Goal: Task Accomplishment & Management: Complete application form

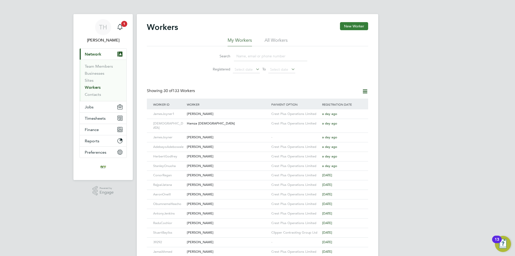
click at [353, 29] on button "New Worker" at bounding box center [354, 26] width 28 height 8
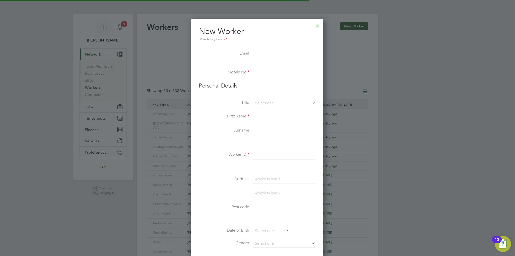
scroll to position [426, 133]
click at [275, 55] on input at bounding box center [284, 53] width 62 height 9
paste input "[EMAIL_ADDRESS][DOMAIN_NAME]"
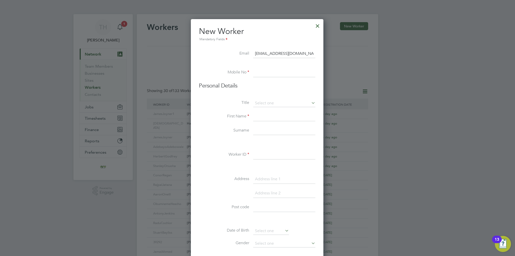
type input "[EMAIL_ADDRESS][DOMAIN_NAME]"
click at [266, 78] on li "Mobile No" at bounding box center [257, 75] width 116 height 14
click at [267, 74] on input at bounding box center [284, 72] width 62 height 9
click at [287, 76] on input at bounding box center [284, 72] width 62 height 9
paste input "07777 165607"
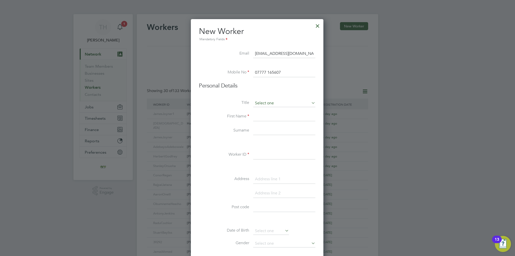
type input "07777 165607"
click at [268, 101] on input at bounding box center [284, 104] width 62 height 8
click at [267, 110] on li "Mr" at bounding box center [284, 110] width 62 height 7
type input "Mr"
click at [262, 117] on input at bounding box center [284, 116] width 62 height 9
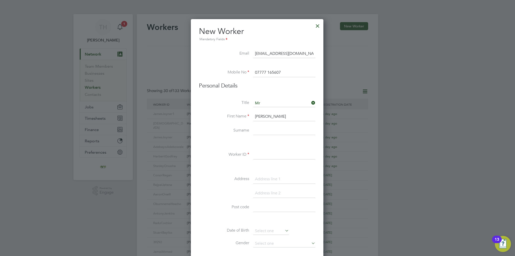
type input "[PERSON_NAME]"
type input "Yagob"
click at [271, 156] on input at bounding box center [284, 154] width 62 height 9
type input "HarryYagob"
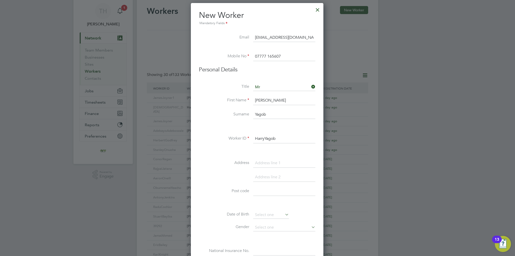
scroll to position [25, 0]
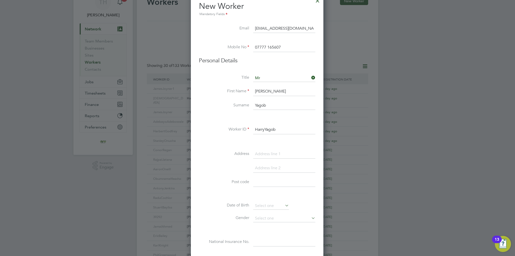
click at [271, 153] on input at bounding box center [284, 154] width 62 height 9
paste input "[STREET_ADDRESS]"
type input "[STREET_ADDRESS]"
click at [264, 164] on input at bounding box center [284, 168] width 62 height 9
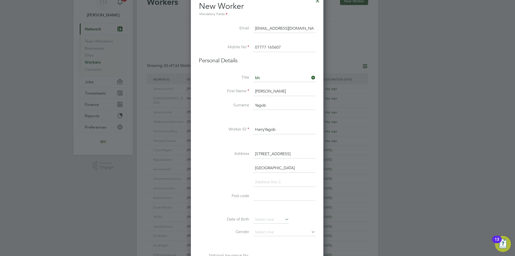
type input "[GEOGRAPHIC_DATA]"
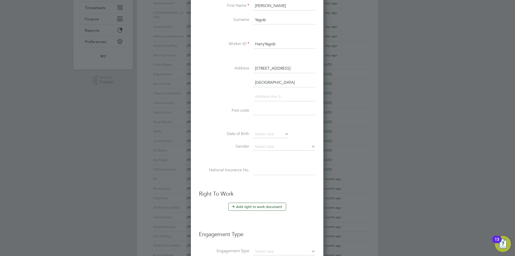
scroll to position [117, 0]
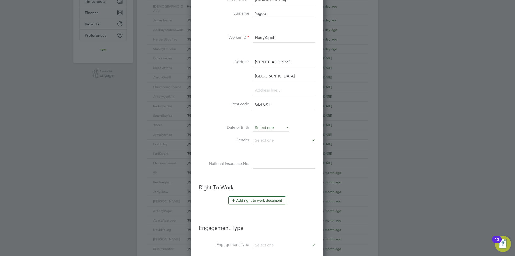
type input "GL4 0XT"
click at [266, 128] on input at bounding box center [271, 128] width 36 height 8
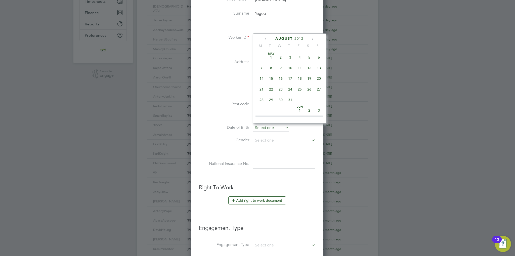
scroll to position [197, 0]
click at [298, 39] on span "2012" at bounding box center [298, 38] width 9 height 4
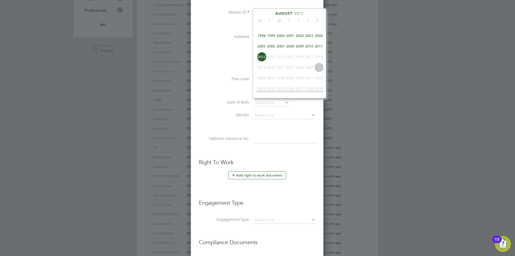
scroll to position [109, 0]
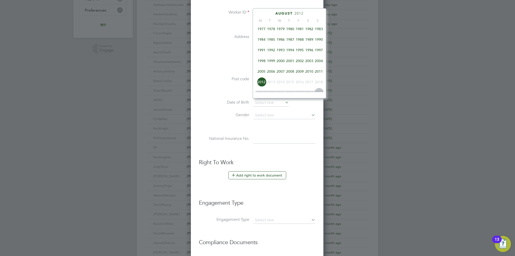
click at [315, 64] on span "2004" at bounding box center [319, 61] width 10 height 10
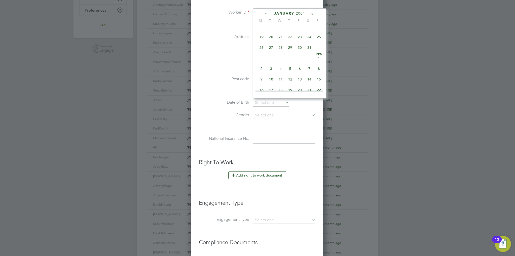
scroll to position [105, 0]
click at [307, 46] on span "7" at bounding box center [309, 44] width 10 height 10
type input "[DATE]"
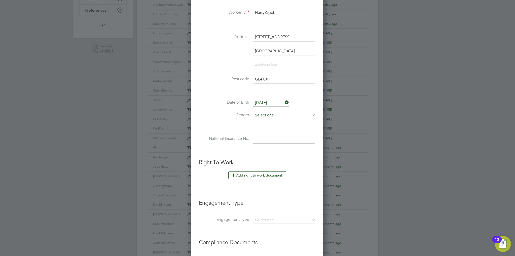
click at [271, 115] on input at bounding box center [284, 116] width 62 height 8
click at [269, 121] on li "[DEMOGRAPHIC_DATA]" at bounding box center [284, 121] width 62 height 7
type input "[DEMOGRAPHIC_DATA]"
click at [271, 138] on input at bounding box center [284, 138] width 62 height 9
paste input "SW179260A"
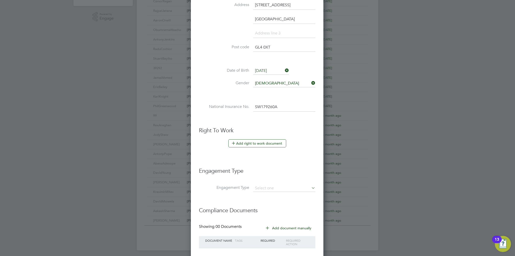
scroll to position [203, 0]
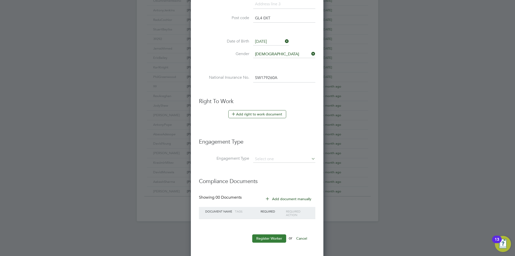
type input "SW 17 92 60 A"
click at [266, 234] on button "Register Worker" at bounding box center [269, 238] width 34 height 8
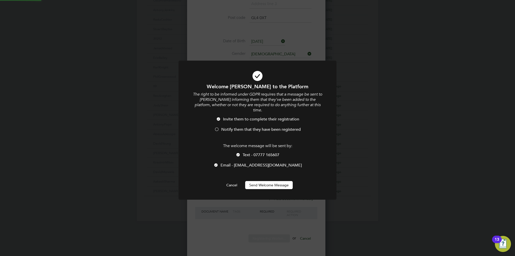
scroll to position [0, 0]
click at [238, 153] on div at bounding box center [238, 155] width 5 height 5
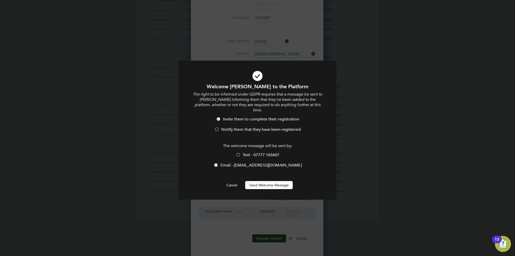
click at [217, 127] on div at bounding box center [216, 129] width 5 height 5
click at [278, 181] on button "Send Welcome Message" at bounding box center [269, 185] width 48 height 8
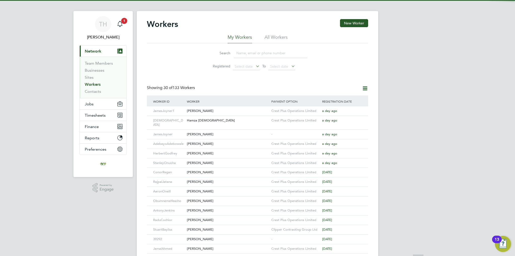
scroll to position [0, 0]
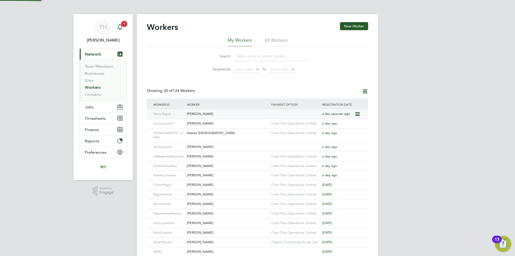
click at [216, 113] on div "[PERSON_NAME]" at bounding box center [228, 113] width 84 height 9
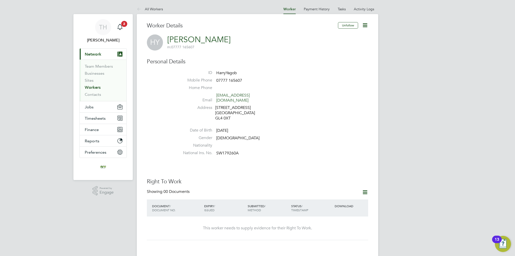
click at [365, 189] on icon at bounding box center [365, 192] width 6 height 6
click at [336, 197] on li "Add Right To Work Document" at bounding box center [337, 199] width 61 height 7
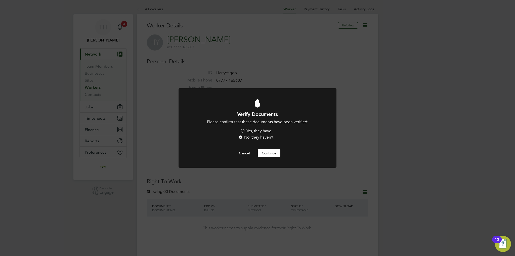
click at [252, 132] on label "Yes, they have" at bounding box center [255, 130] width 31 height 5
click at [0, 0] on input "Yes, they have" at bounding box center [0, 0] width 0 height 0
click at [272, 153] on button "Continue" at bounding box center [269, 153] width 23 height 8
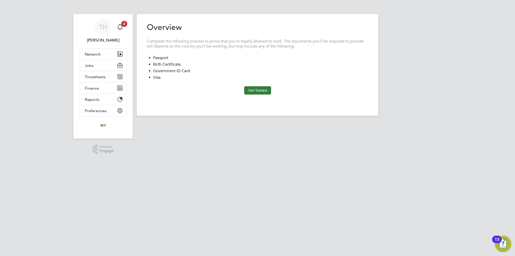
click at [252, 88] on button "Get Started" at bounding box center [257, 90] width 27 height 8
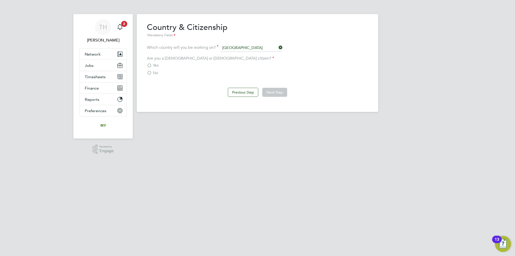
click at [155, 72] on span "No" at bounding box center [155, 72] width 5 height 5
click at [0, 0] on input "No" at bounding box center [0, 0] width 0 height 0
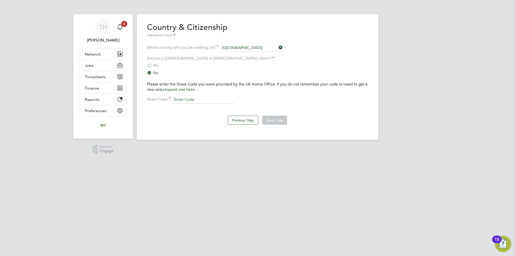
click at [183, 96] on input at bounding box center [203, 100] width 62 height 8
paste input "W7D5JC6PX"
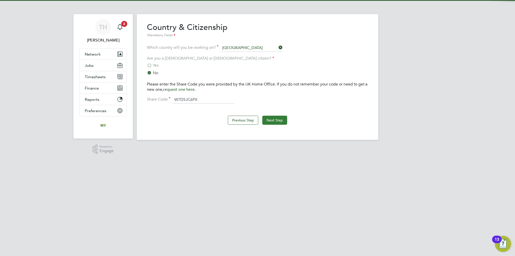
type input "W7D5JC6PX"
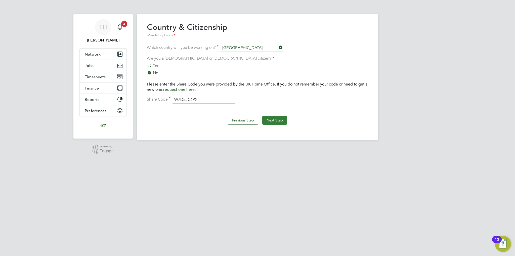
click at [266, 118] on button "Next Step" at bounding box center [274, 120] width 25 height 9
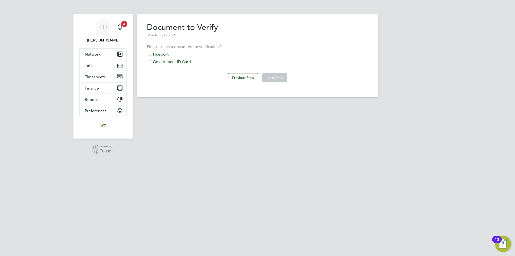
click at [167, 56] on div "Passport" at bounding box center [257, 54] width 221 height 5
click at [280, 78] on button "Next Step" at bounding box center [274, 77] width 25 height 9
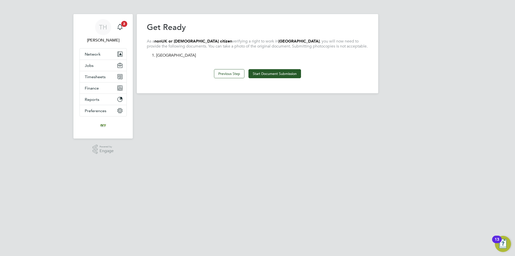
click at [280, 78] on button "Start Document Submission" at bounding box center [274, 73] width 53 height 9
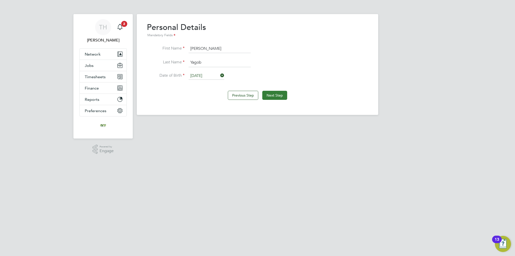
click at [274, 94] on button "Next Step" at bounding box center [274, 95] width 25 height 9
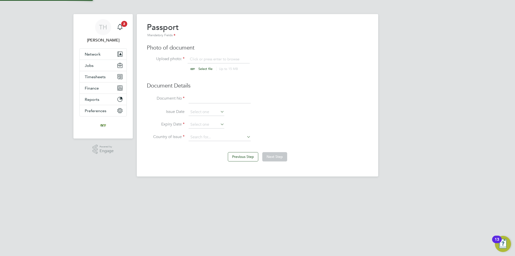
scroll to position [7, 62]
click at [198, 100] on input at bounding box center [220, 99] width 62 height 9
click at [203, 64] on input "file" at bounding box center [210, 64] width 79 height 15
click at [205, 67] on input "file" at bounding box center [210, 64] width 79 height 15
type input "C:\fakepath\Harry Yagob TD.jpg"
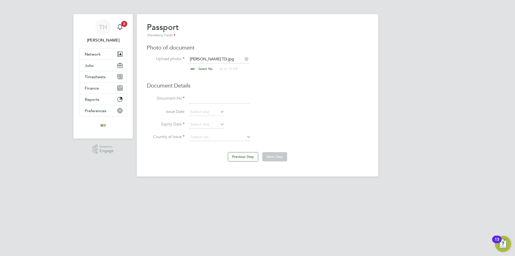
click at [212, 99] on input at bounding box center [220, 99] width 62 height 9
type input "600531583"
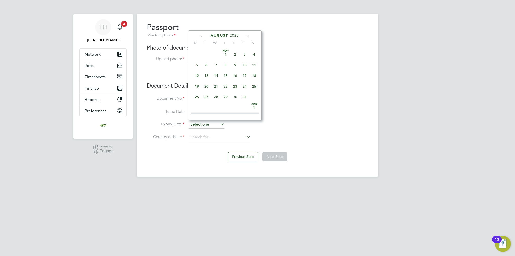
click at [204, 125] on input at bounding box center [207, 125] width 36 height 8
click at [233, 37] on span "2025" at bounding box center [234, 35] width 9 height 4
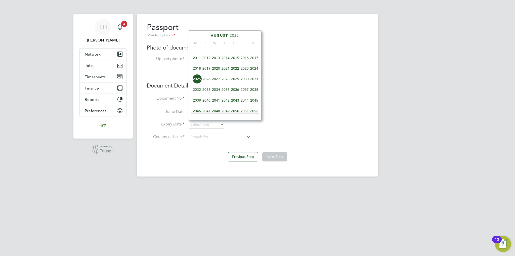
click at [206, 84] on span "2026" at bounding box center [207, 79] width 10 height 10
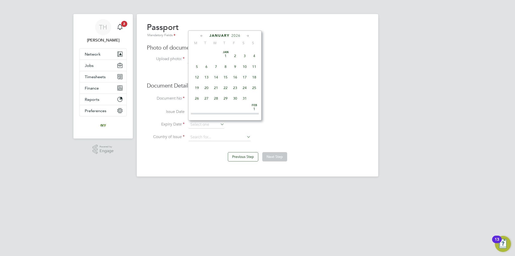
scroll to position [113, 0]
click at [206, 70] on span "13" at bounding box center [207, 69] width 10 height 10
type input "13 Jan 2026"
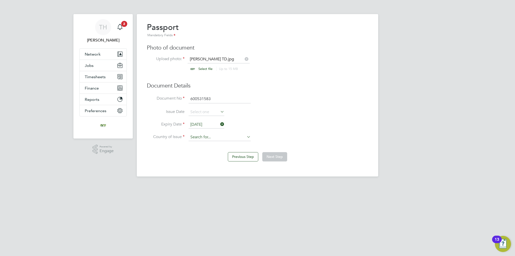
click at [204, 135] on input at bounding box center [220, 137] width 62 height 8
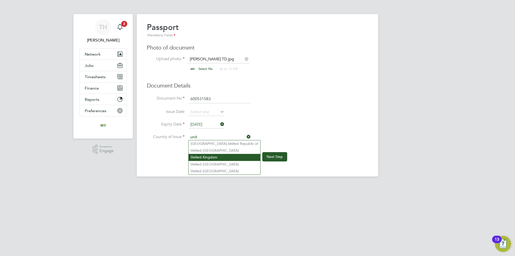
click at [210, 155] on li "Unit ed Kingdom" at bounding box center [225, 157] width 72 height 7
type input "[GEOGRAPHIC_DATA]"
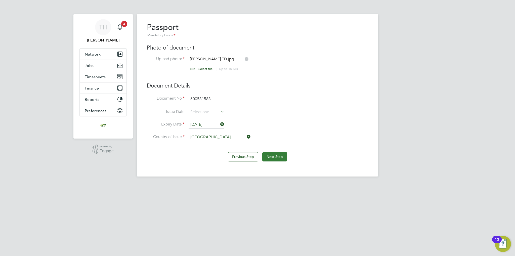
click at [278, 156] on button "Next Step" at bounding box center [274, 156] width 25 height 9
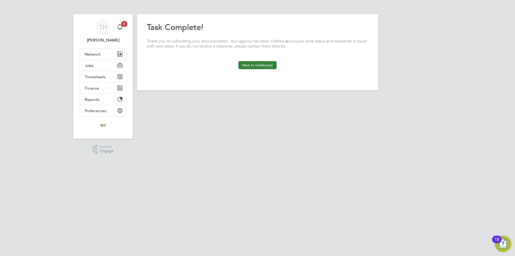
click at [257, 64] on button "Back to Dashboard" at bounding box center [257, 65] width 38 height 8
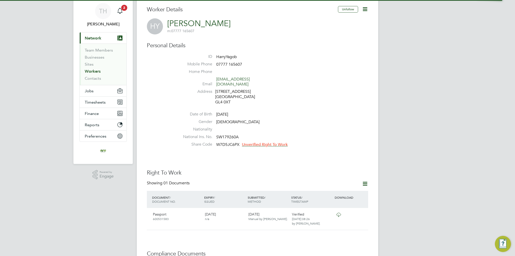
scroll to position [25, 0]
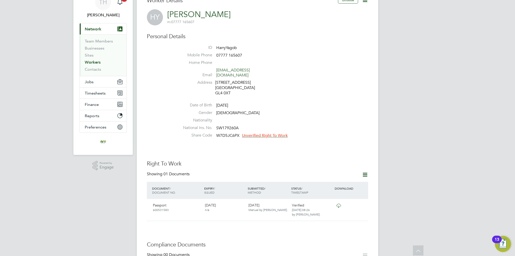
click at [264, 133] on span "Unverified Right To Work" at bounding box center [265, 135] width 46 height 5
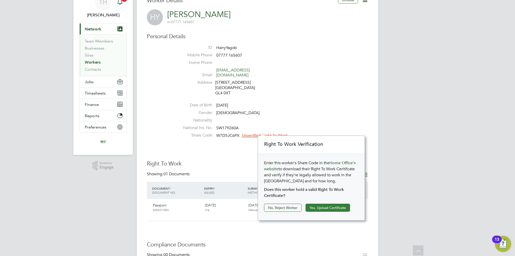
click at [323, 206] on button "Yes, Upload Certificate" at bounding box center [327, 208] width 44 height 8
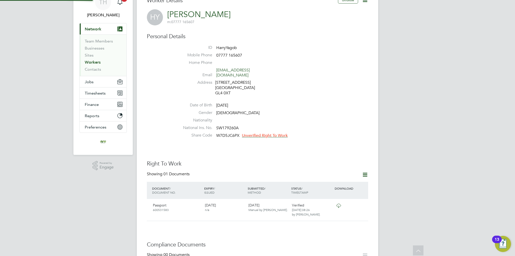
scroll to position [0, 0]
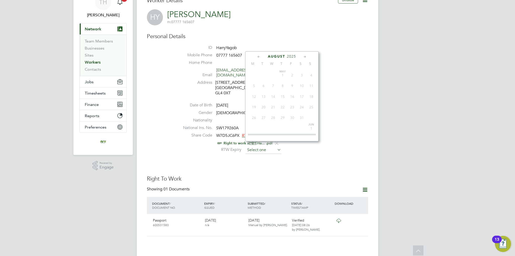
click at [265, 147] on input at bounding box center [263, 150] width 36 height 8
click at [289, 56] on span "2025" at bounding box center [291, 56] width 9 height 4
click at [263, 103] on span "2026" at bounding box center [264, 100] width 10 height 10
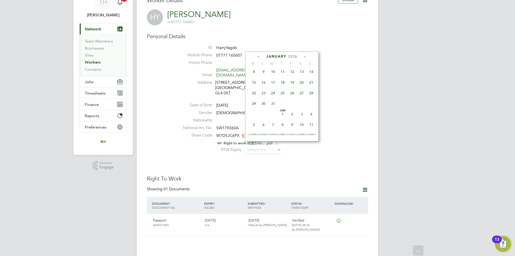
scroll to position [92, 0]
click at [263, 113] on span "13" at bounding box center [264, 110] width 10 height 10
type input "13 Jan 2026"
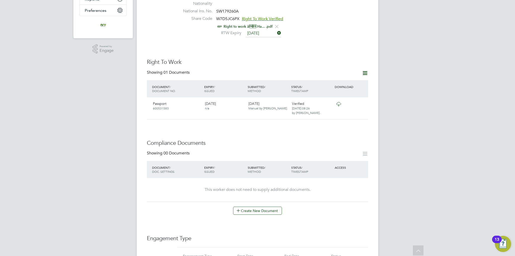
scroll to position [151, 0]
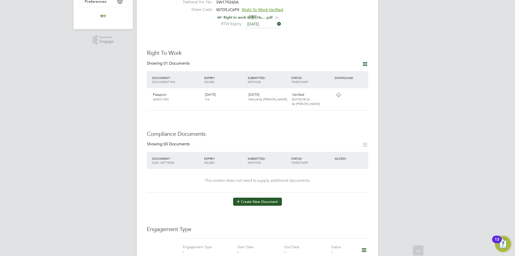
click at [244, 198] on button "Create New Document" at bounding box center [257, 202] width 49 height 8
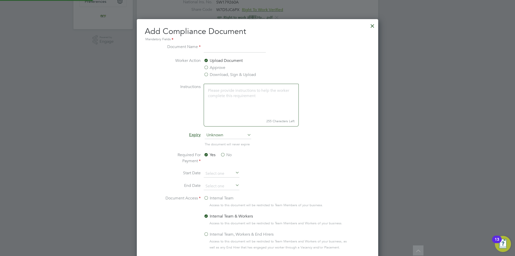
scroll to position [263, 242]
click at [221, 47] on input at bounding box center [235, 48] width 62 height 9
type input "CSCS"
click at [225, 135] on span "Unknown" at bounding box center [228, 135] width 47 height 8
click at [224, 167] on li "Specific date" at bounding box center [228, 168] width 47 height 7
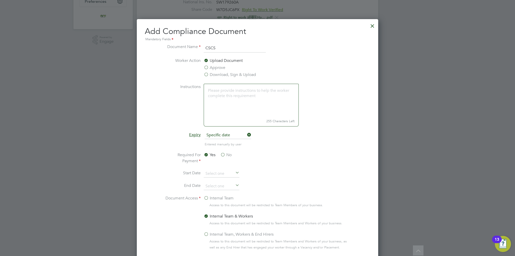
click at [221, 155] on label "No" at bounding box center [225, 155] width 11 height 6
click at [0, 0] on input "No" at bounding box center [0, 0] width 0 height 0
click at [205, 197] on label "Internal Team" at bounding box center [219, 198] width 30 height 6
click at [0, 0] on input "Internal Team" at bounding box center [0, 0] width 0 height 0
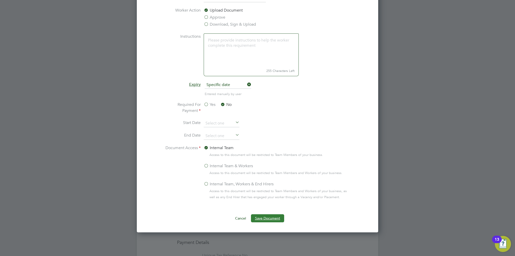
click at [278, 218] on button "Save Document" at bounding box center [267, 218] width 33 height 8
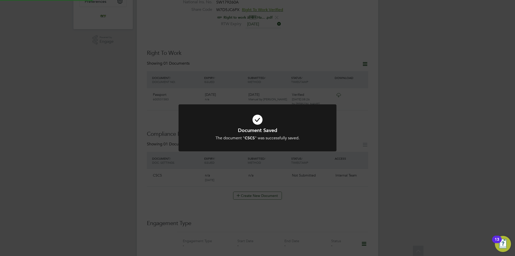
scroll to position [151, 0]
click at [120, 160] on div "Document Saved The document " CSCS " was successfully saved. Cancel Okay" at bounding box center [257, 128] width 515 height 256
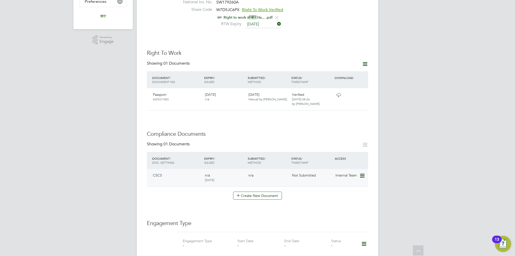
click at [362, 173] on icon at bounding box center [361, 176] width 5 height 6
click at [348, 188] on li "Submit Document" at bounding box center [346, 189] width 35 height 7
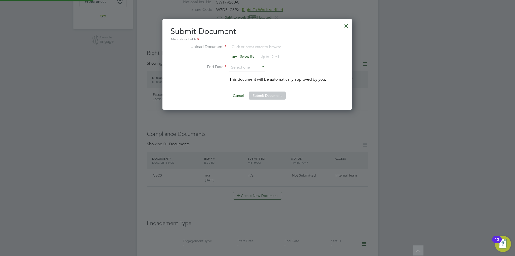
scroll to position [90, 190]
click at [250, 58] on input "file" at bounding box center [251, 51] width 79 height 15
type input "C:\fakepath\Harry Yagob CSCS.jpg"
click at [246, 65] on input at bounding box center [247, 68] width 36 height 8
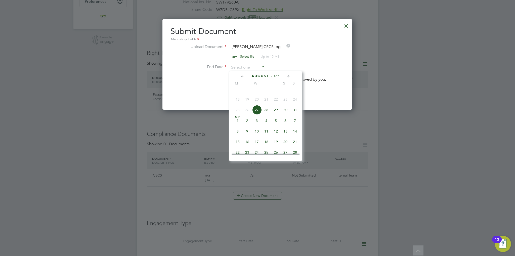
click at [271, 76] on span "2025" at bounding box center [274, 76] width 9 height 4
click at [265, 123] on span "2028" at bounding box center [266, 120] width 10 height 10
click at [252, 129] on span "9" at bounding box center [257, 131] width 10 height 10
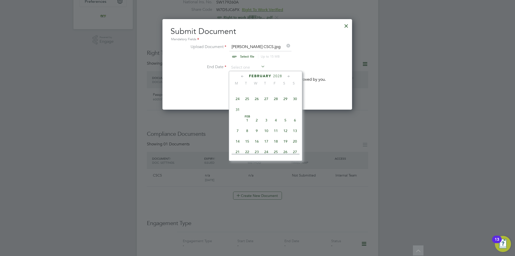
type input "09 Feb 2028"
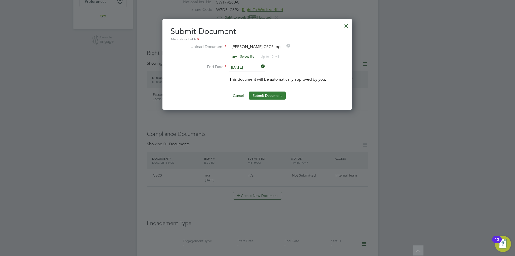
click at [257, 96] on button "Submit Document" at bounding box center [267, 95] width 37 height 8
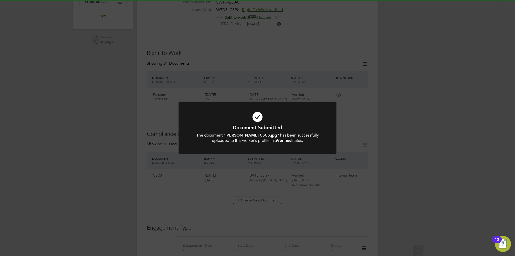
click at [265, 137] on b "Harry Yagob CSCS.jpg" at bounding box center [251, 135] width 52 height 5
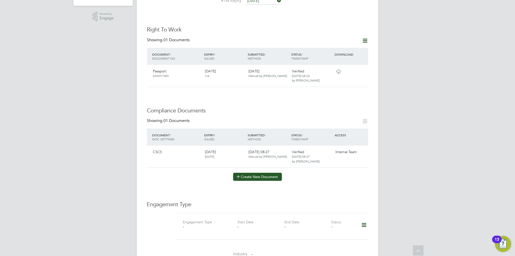
scroll to position [201, 0]
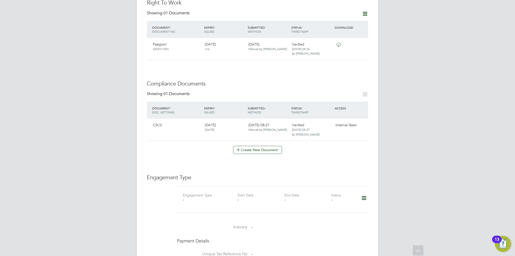
click at [365, 194] on icon at bounding box center [363, 198] width 9 height 12
click at [331, 212] on li "Add Engagement Type" at bounding box center [338, 214] width 57 height 7
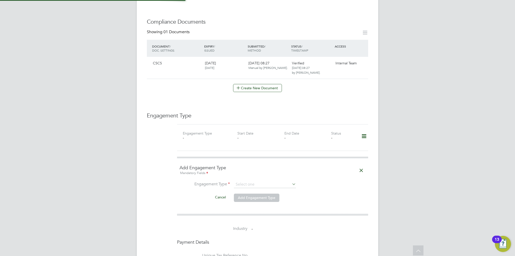
scroll to position [302, 0]
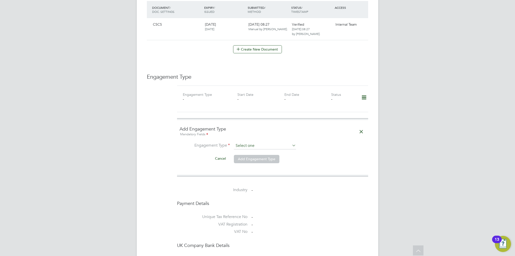
click at [260, 142] on input at bounding box center [265, 145] width 62 height 7
click at [258, 169] on li "Umbrella" at bounding box center [265, 169] width 62 height 7
type input "Umbrella"
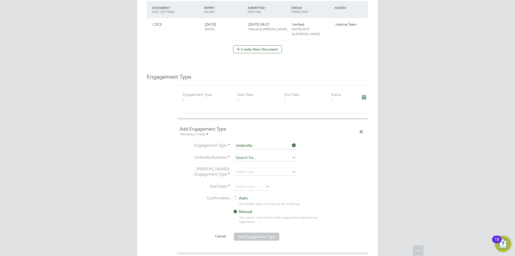
click at [253, 154] on input at bounding box center [265, 157] width 62 height 7
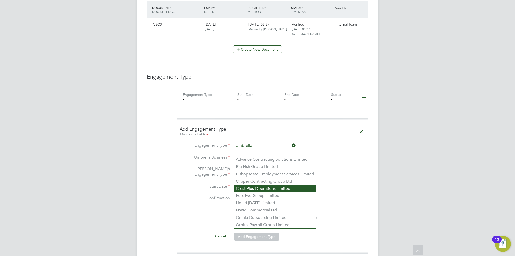
click at [259, 187] on li "Crest Plus Operations Limited" at bounding box center [275, 188] width 82 height 7
type input "Crest Plus Operations Limited"
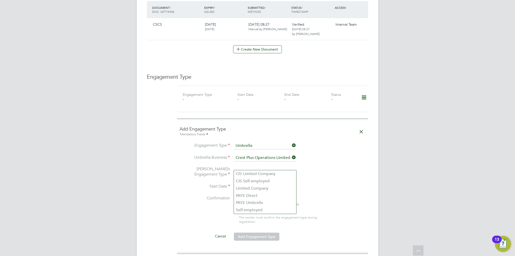
click at [258, 169] on input at bounding box center [265, 172] width 62 height 7
click at [258, 202] on li "PAYE Umbrella" at bounding box center [265, 202] width 62 height 7
type input "PAYE Umbrella"
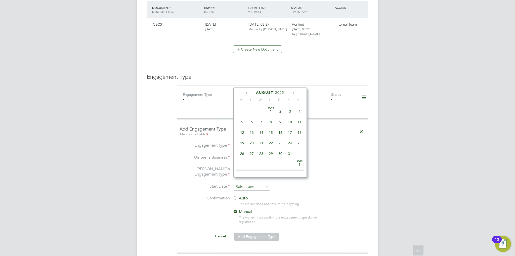
click at [256, 183] on input at bounding box center [252, 187] width 36 height 8
click at [258, 131] on span "27" at bounding box center [261, 127] width 10 height 10
type input "27 Aug 2025"
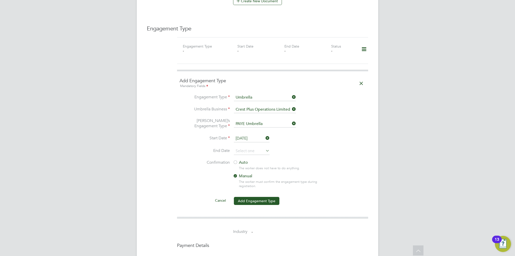
scroll to position [352, 0]
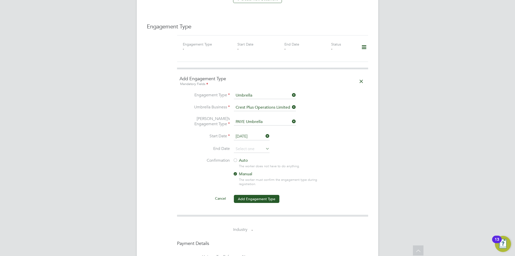
click at [234, 158] on div at bounding box center [235, 160] width 5 height 5
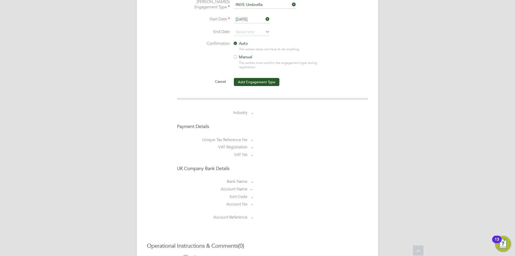
scroll to position [478, 0]
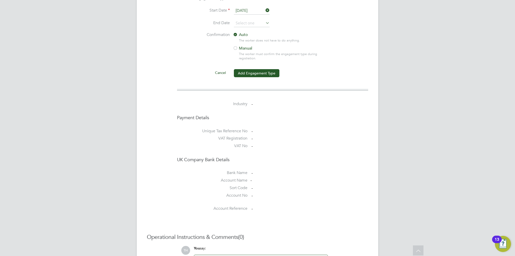
click at [251, 69] on button "Add Engagement Type" at bounding box center [256, 73] width 45 height 8
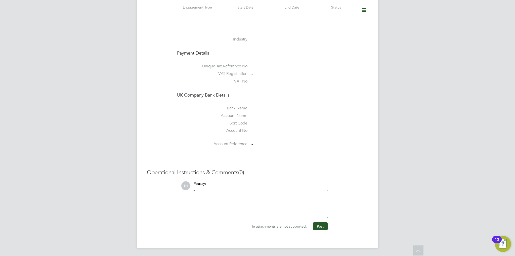
scroll to position [383, 0]
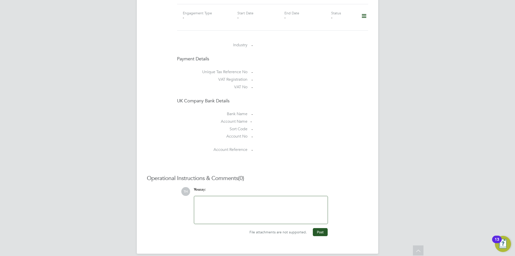
click at [221, 210] on div at bounding box center [260, 210] width 127 height 22
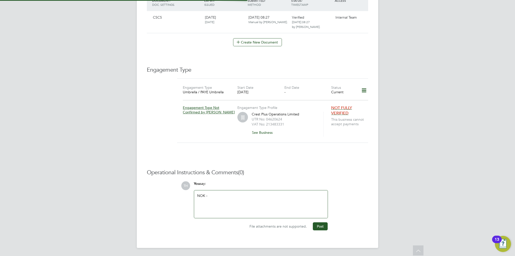
scroll to position [302, 0]
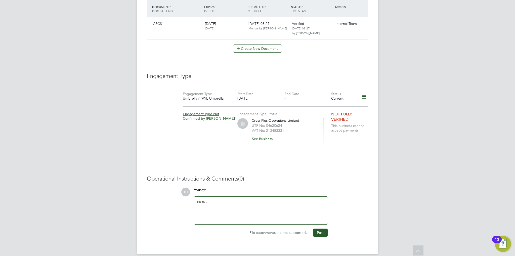
click at [251, 213] on div "NOK -" at bounding box center [260, 211] width 127 height 22
click at [259, 203] on div "NOK - Harry Ali, Cousin -" at bounding box center [260, 211] width 127 height 22
click at [323, 228] on button "Post" at bounding box center [320, 232] width 15 height 8
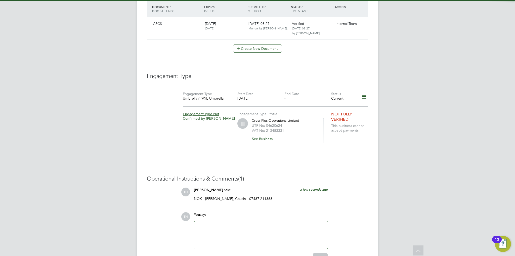
click at [286, 189] on div "Tom Harvey said: a few seconds ago" at bounding box center [261, 192] width 134 height 9
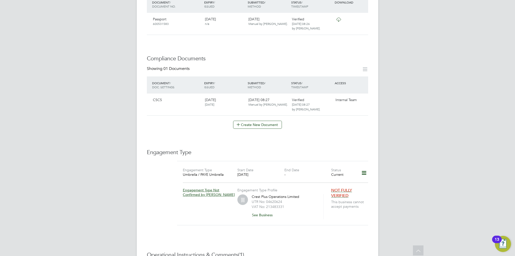
scroll to position [75, 0]
